Goal: Book appointment/travel/reservation

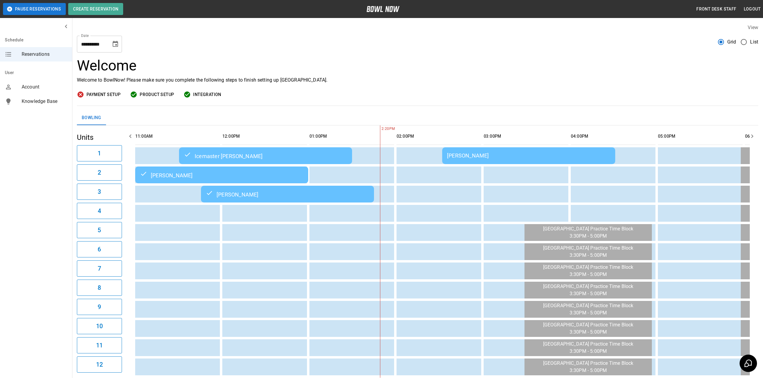
click at [442, 162] on td "[PERSON_NAME]" at bounding box center [528, 155] width 173 height 17
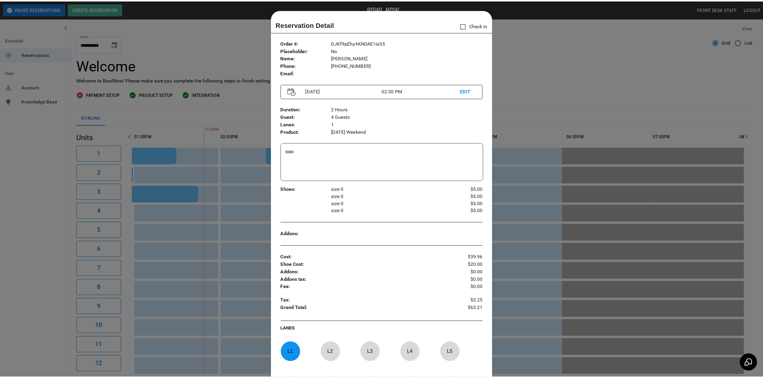
scroll to position [10, 0]
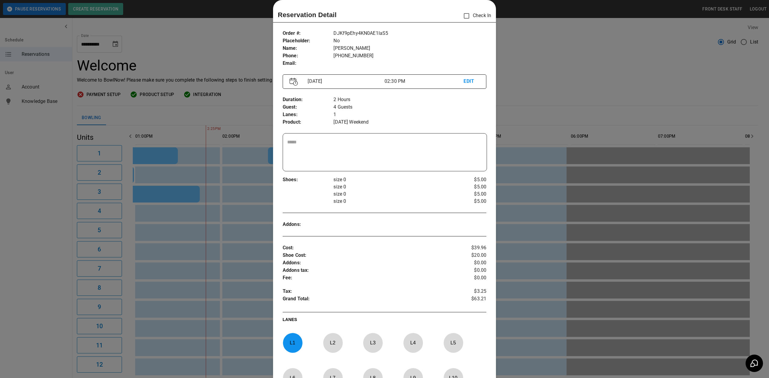
click at [531, 56] on div at bounding box center [384, 189] width 769 height 378
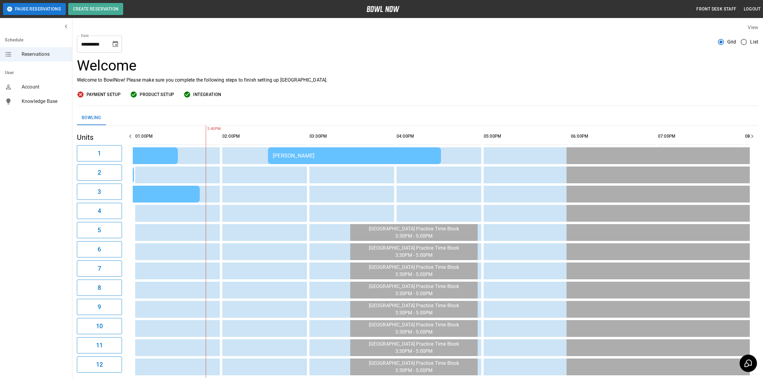
click at [120, 47] on button "Choose date, selected date is Sep 1, 2025" at bounding box center [115, 44] width 12 height 12
click at [51, 82] on icon "Next month" at bounding box center [50, 84] width 2 height 4
click at [54, 81] on icon "Next month" at bounding box center [50, 84] width 7 height 7
drag, startPoint x: 56, startPoint y: 97, endPoint x: 84, endPoint y: 118, distance: 35.5
click at [51, 101] on button "2" at bounding box center [47, 104] width 7 height 6
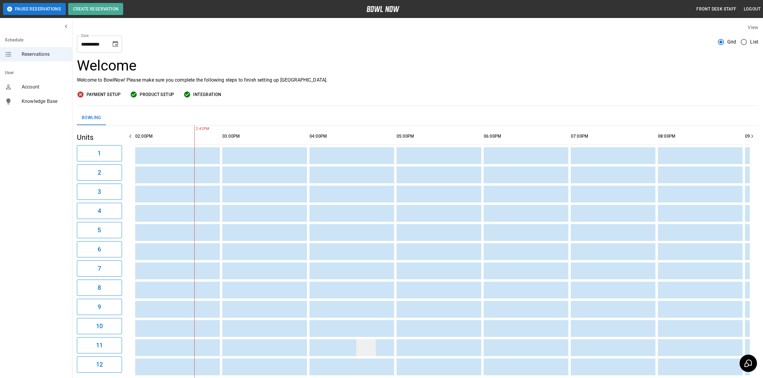
scroll to position [43, 0]
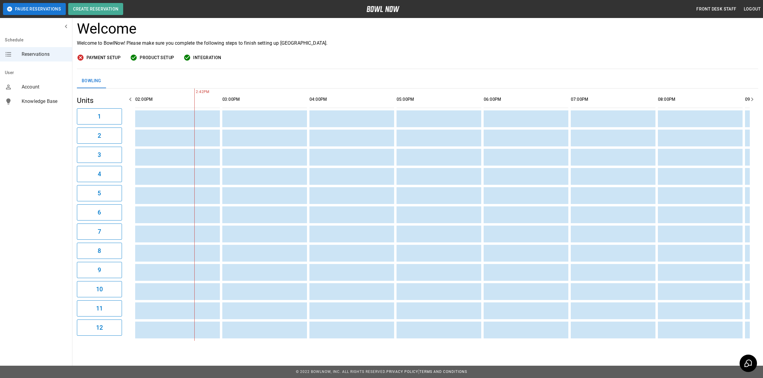
drag, startPoint x: 381, startPoint y: 343, endPoint x: 328, endPoint y: 342, distance: 53.2
click at [305, 343] on div "**********" at bounding box center [417, 164] width 691 height 364
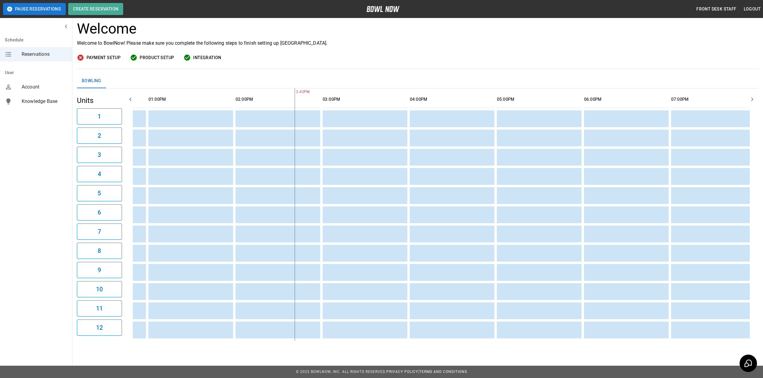
scroll to position [0, 0]
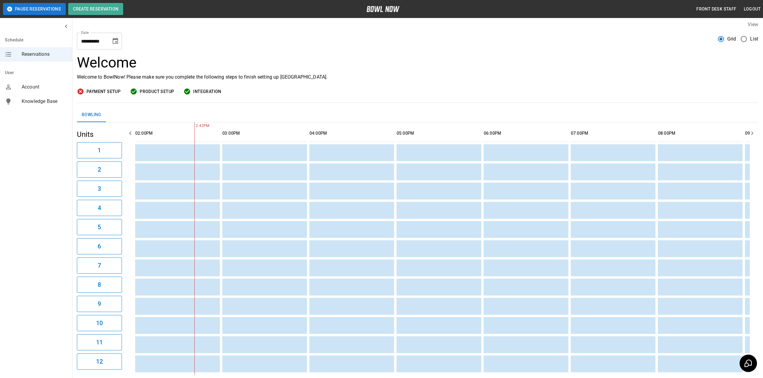
click at [114, 40] on icon "Choose date, selected date is Nov 2, 2025" at bounding box center [115, 41] width 5 height 6
click at [51, 142] on button "9" at bounding box center [47, 145] width 7 height 6
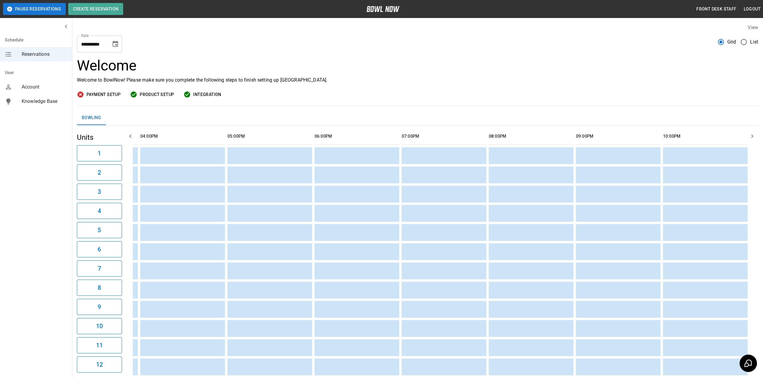
click at [117, 46] on icon "Choose date, selected date is Nov 9, 2025" at bounding box center [115, 44] width 7 height 7
click at [51, 101] on button "2" at bounding box center [47, 104] width 7 height 6
click at [112, 41] on icon "Choose date, selected date is Nov 2, 2025" at bounding box center [115, 44] width 7 height 7
click at [54, 71] on icon "Previous month" at bounding box center [50, 74] width 7 height 7
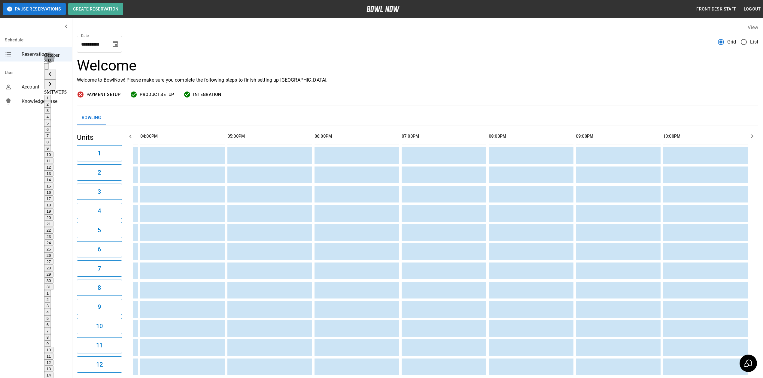
click at [54, 71] on icon "Previous month" at bounding box center [50, 74] width 7 height 7
drag, startPoint x: 70, startPoint y: 89, endPoint x: 90, endPoint y: 92, distance: 20.9
click at [51, 95] on button "1" at bounding box center [47, 98] width 7 height 6
type input "**********"
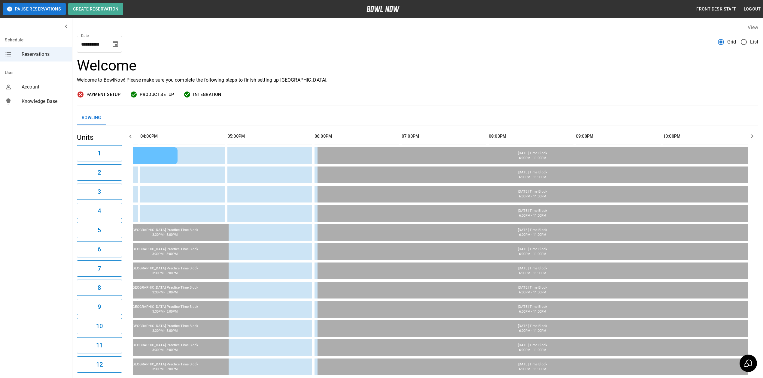
click at [436, 86] on div "Welcome Welcome to BowlNow! Please make sure you complete the following steps t…" at bounding box center [417, 81] width 681 height 49
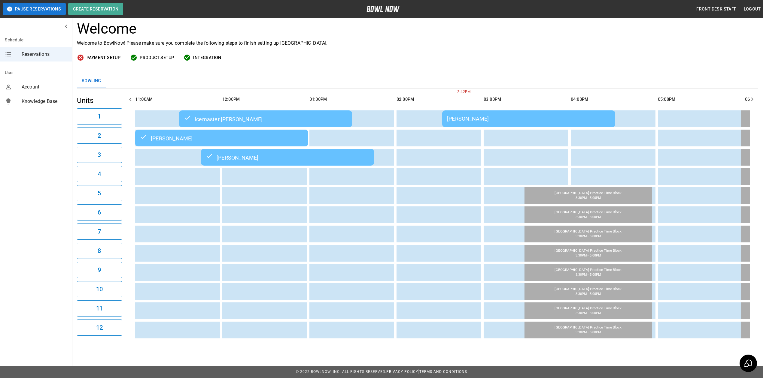
click at [536, 116] on div "[PERSON_NAME]" at bounding box center [528, 119] width 163 height 6
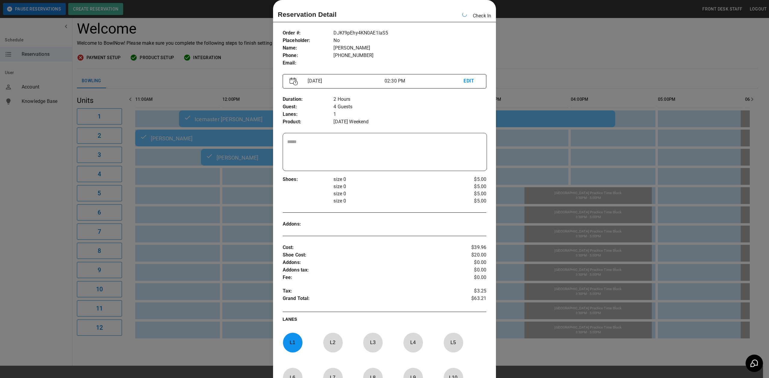
click at [546, 14] on div at bounding box center [384, 189] width 769 height 378
